Goal: Find specific page/section: Find specific page/section

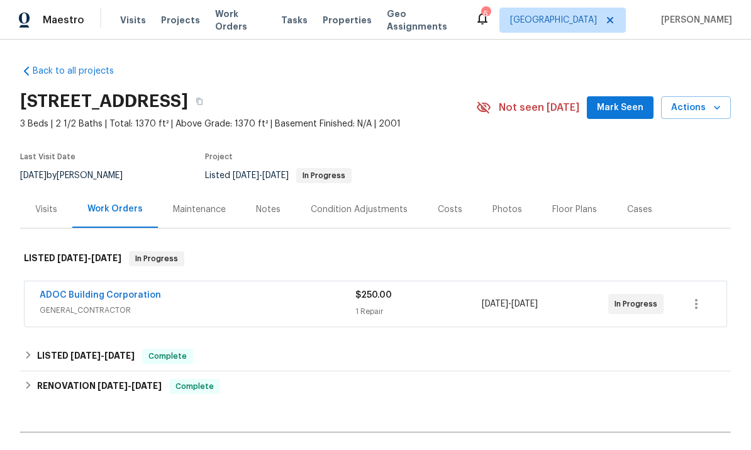
scroll to position [-9, 0]
click at [245, 20] on span "Work Orders" at bounding box center [240, 20] width 51 height 25
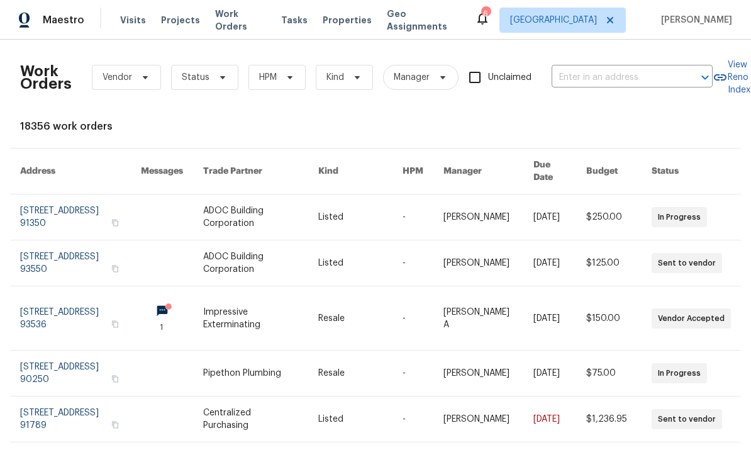
click at [641, 77] on input "text" at bounding box center [615, 78] width 126 height 20
type input "24043"
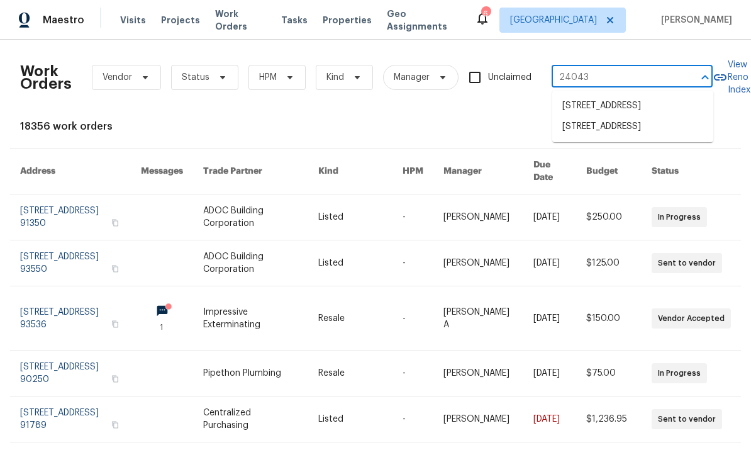
click at [658, 137] on li "[STREET_ADDRESS]" at bounding box center [633, 126] width 161 height 21
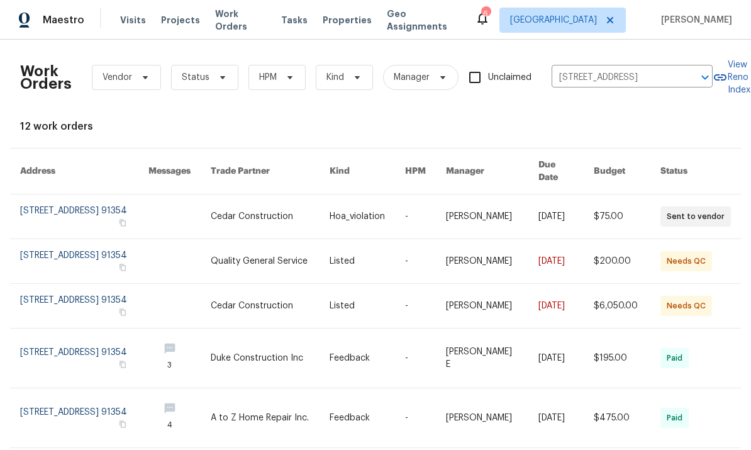
click at [220, 198] on link at bounding box center [270, 216] width 119 height 44
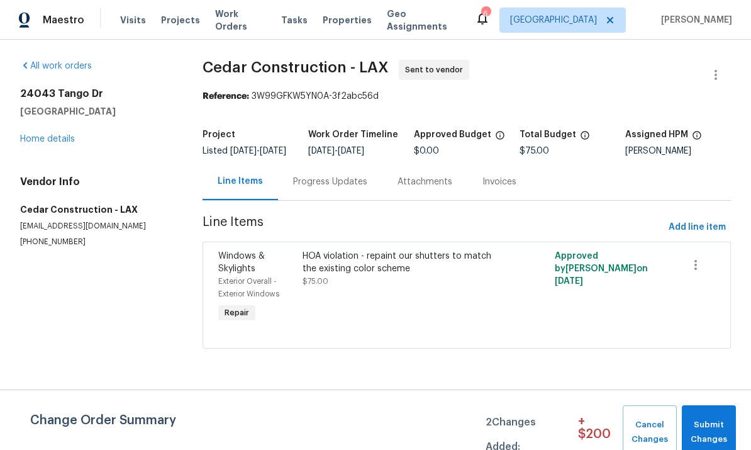
click at [35, 127] on div "[STREET_ADDRESS][PERSON_NAME] Home details" at bounding box center [96, 116] width 152 height 58
click at [701, 420] on span "Submit Changes" at bounding box center [710, 432] width 42 height 29
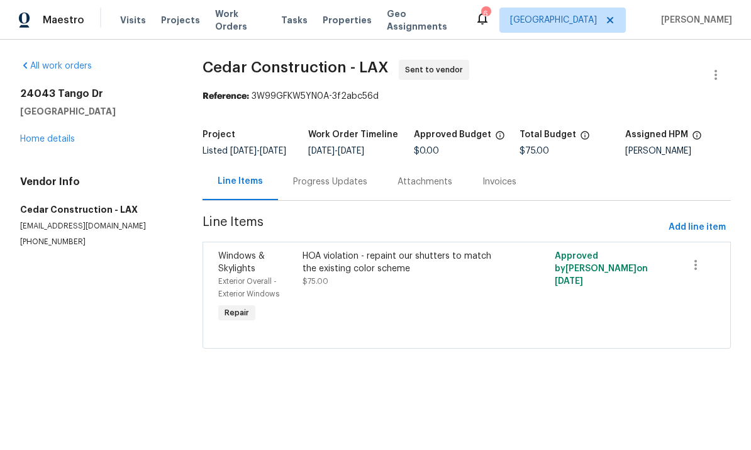
click at [47, 135] on link "Home details" at bounding box center [47, 139] width 55 height 9
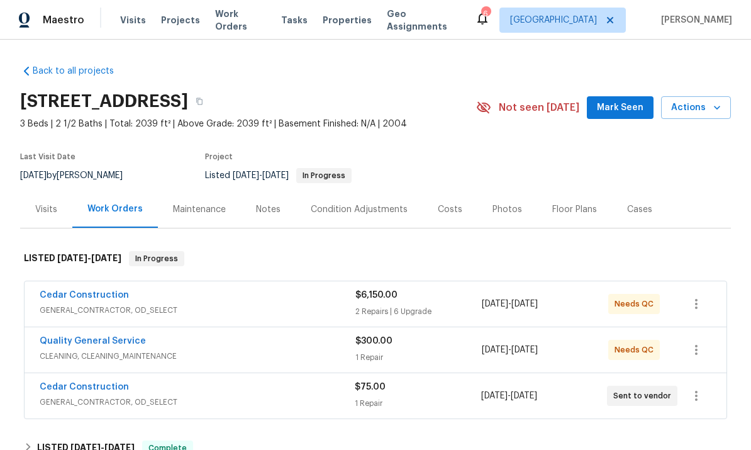
click at [78, 291] on link "Cedar Construction" at bounding box center [84, 295] width 89 height 9
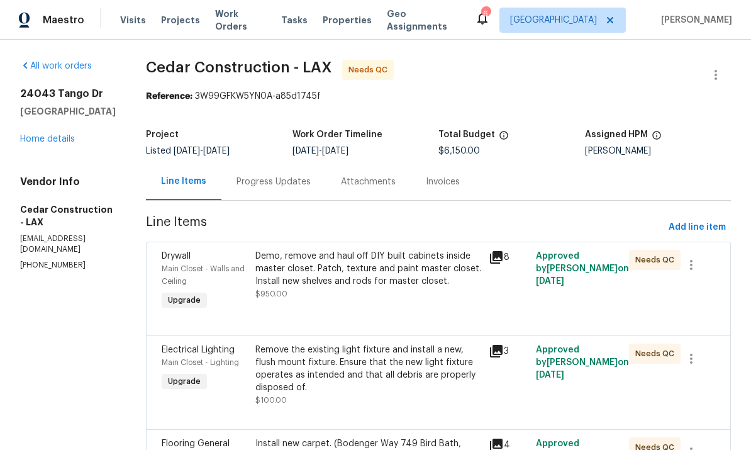
click at [41, 130] on div "[STREET_ADDRESS][PERSON_NAME] Home details" at bounding box center [68, 116] width 96 height 58
click at [31, 135] on link "Home details" at bounding box center [47, 139] width 55 height 9
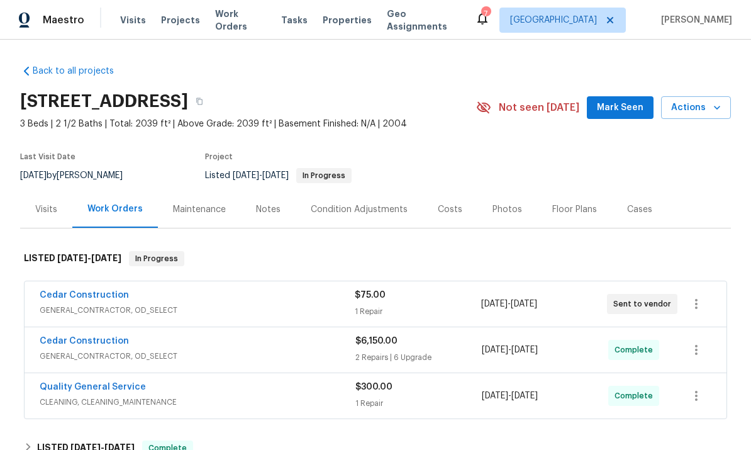
click at [184, 291] on div "Cedar Construction" at bounding box center [197, 296] width 315 height 15
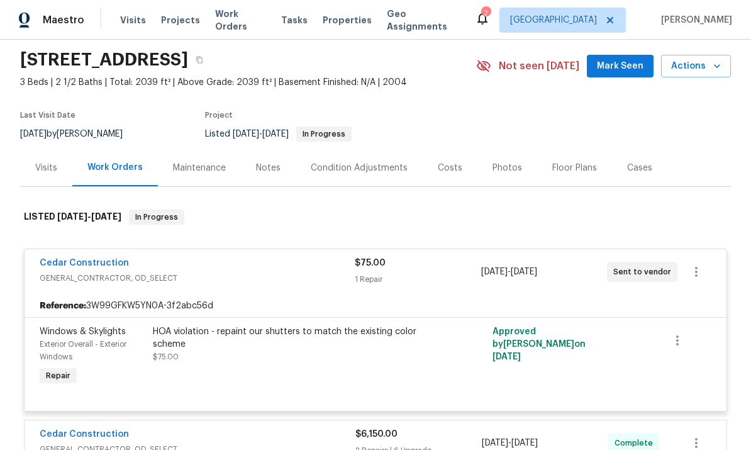
scroll to position [43, 0]
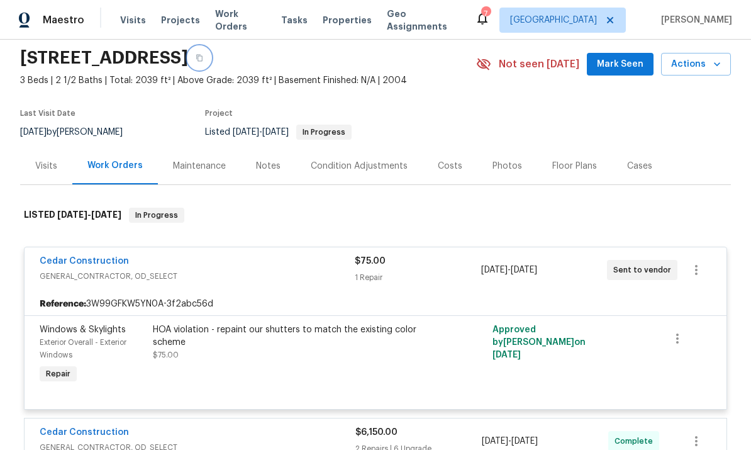
click at [211, 66] on button "button" at bounding box center [199, 58] width 23 height 23
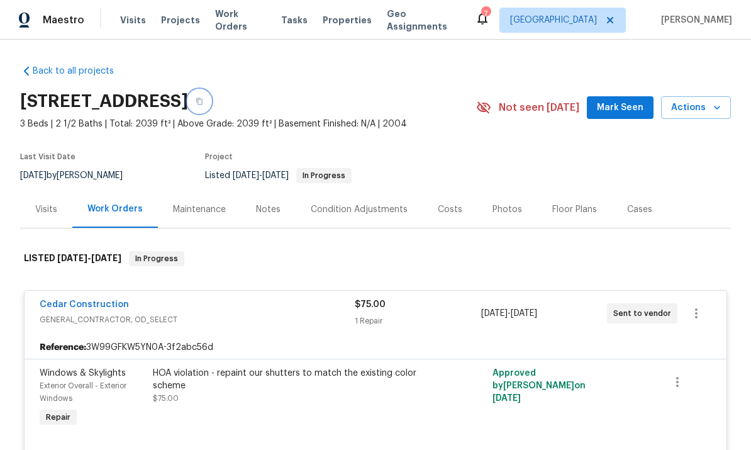
scroll to position [-1, 0]
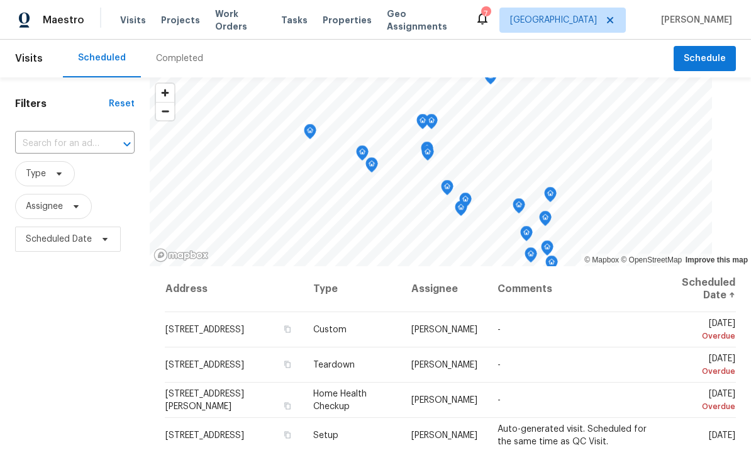
click at [337, 16] on span "Properties" at bounding box center [347, 20] width 49 height 13
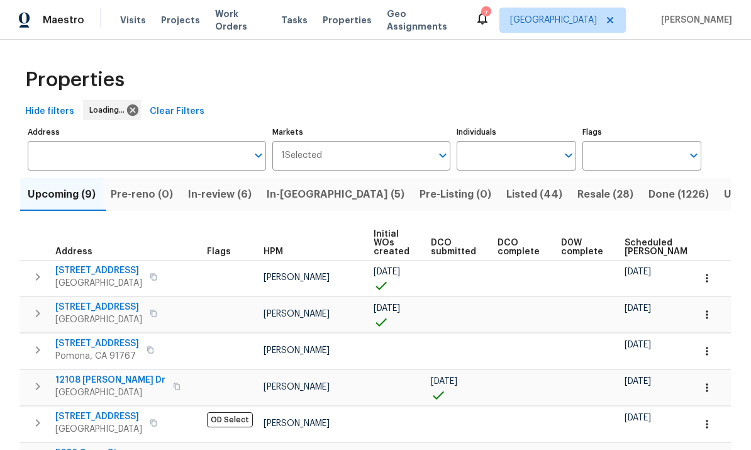
click at [530, 161] on input "Individuals" at bounding box center [507, 156] width 100 height 30
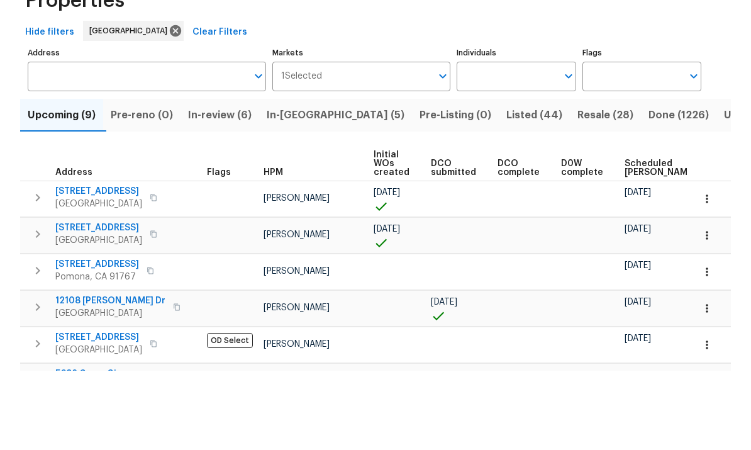
scroll to position [47, 0]
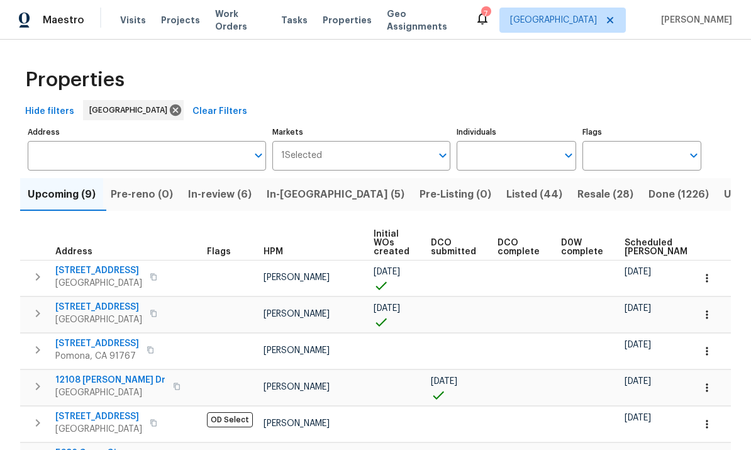
click at [547, 141] on input "Individuals" at bounding box center [507, 156] width 100 height 30
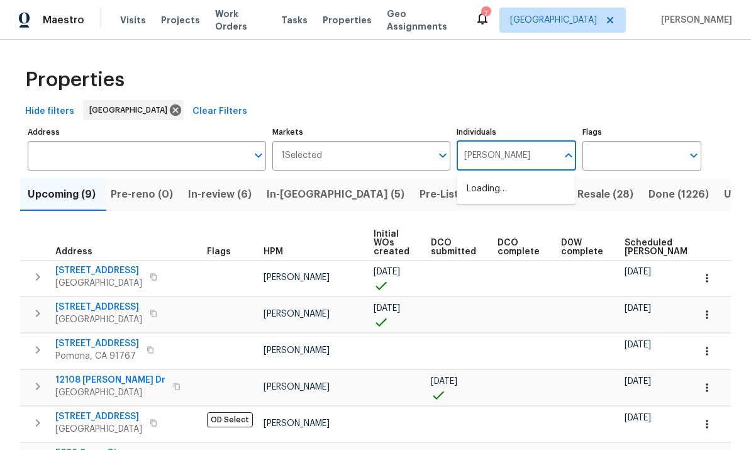
type input "frank"
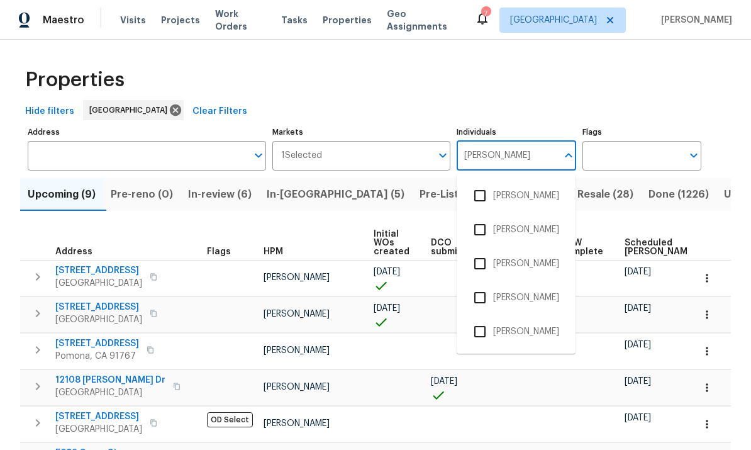
click at [488, 318] on input "checkbox" at bounding box center [480, 331] width 26 height 26
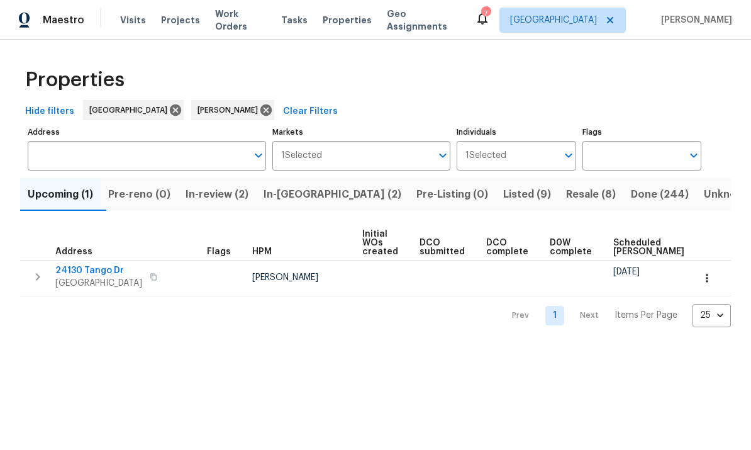
click at [503, 196] on span "Listed (9)" at bounding box center [527, 195] width 48 height 18
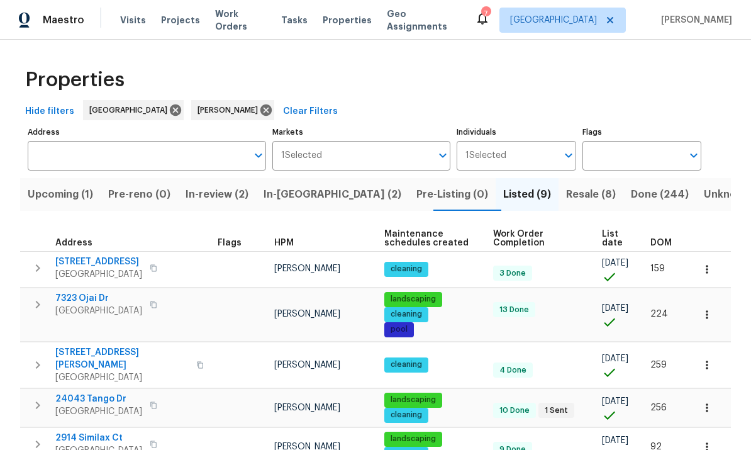
click at [566, 196] on span "Resale (8)" at bounding box center [591, 195] width 50 height 18
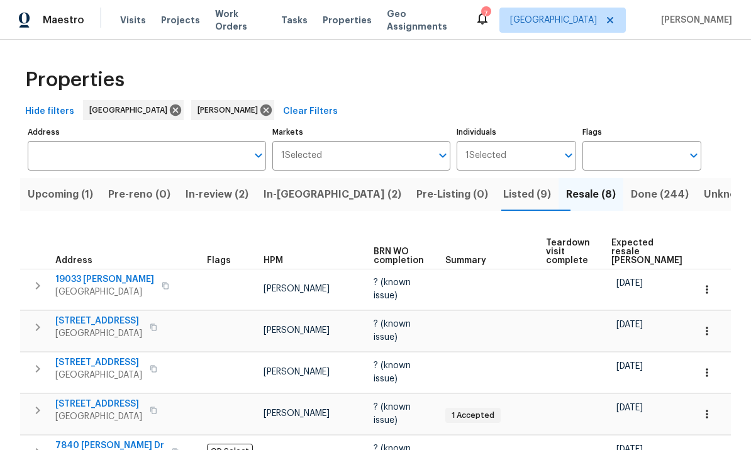
click at [319, 186] on span "In-reno (2)" at bounding box center [333, 195] width 138 height 18
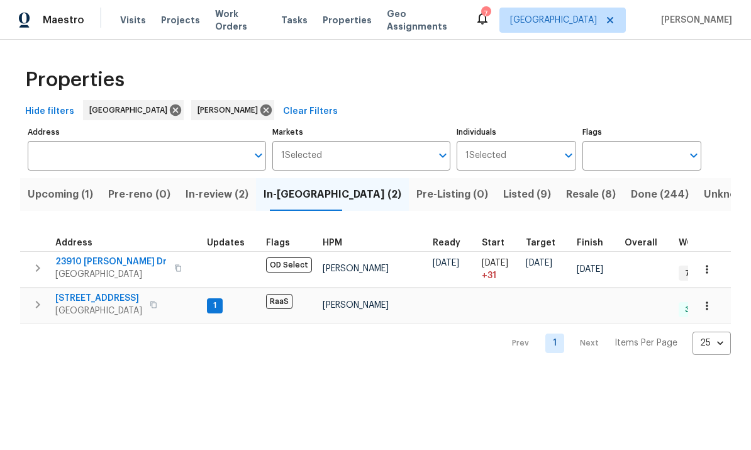
click at [74, 296] on span "16121 Filbert St" at bounding box center [98, 298] width 87 height 13
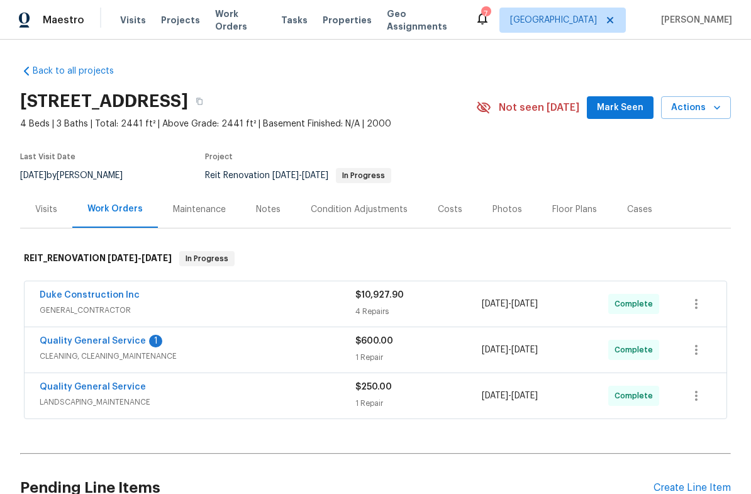
click at [68, 339] on link "Quality General Service" at bounding box center [93, 341] width 106 height 9
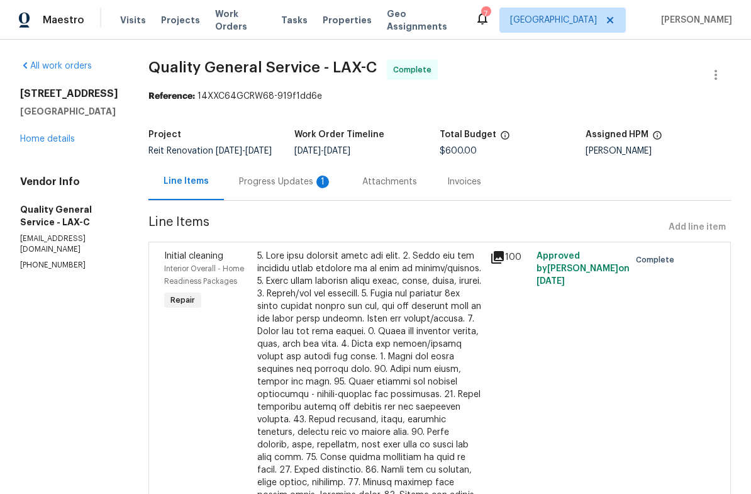
click at [313, 188] on div "Progress Updates 1" at bounding box center [285, 182] width 93 height 13
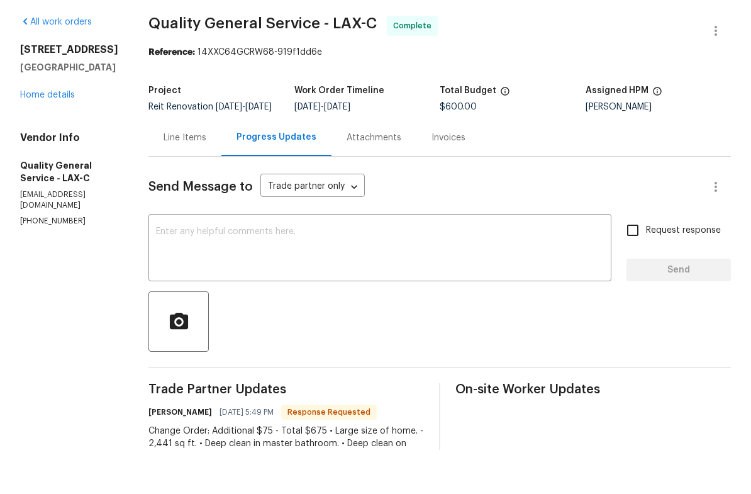
click at [40, 135] on link "Home details" at bounding box center [47, 139] width 55 height 9
